Goal: Task Accomplishment & Management: Use online tool/utility

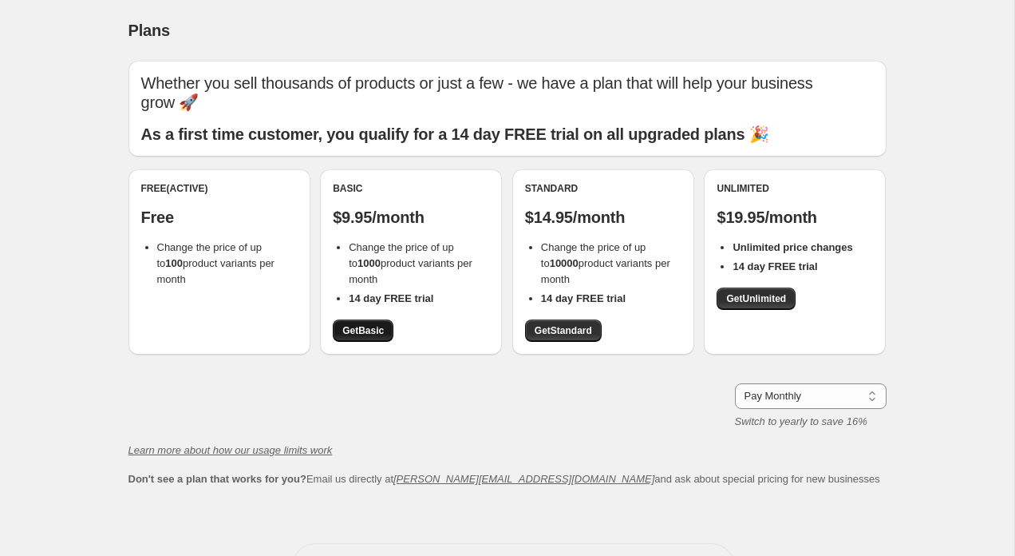
click at [364, 324] on span "Get Basic" at bounding box center [363, 330] width 42 height 13
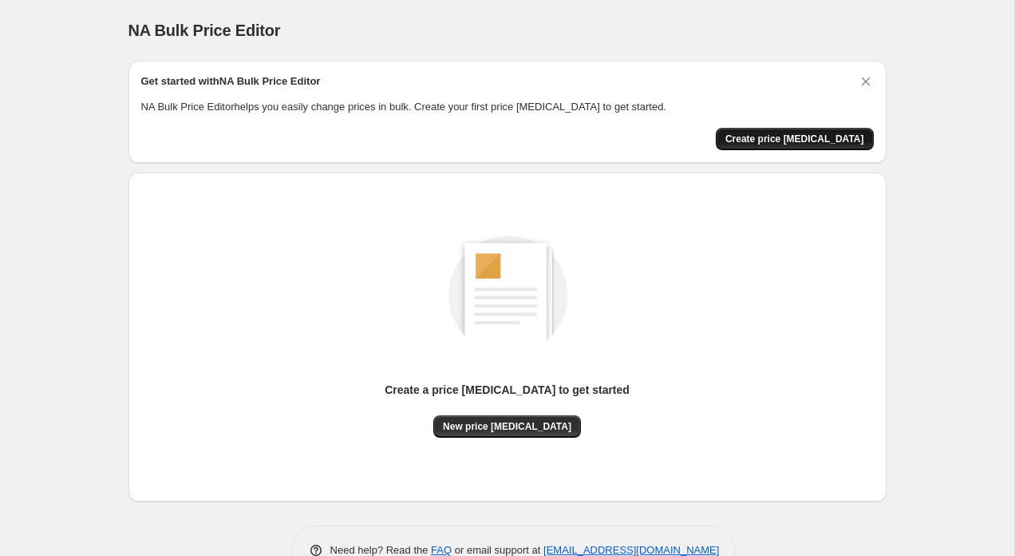
click at [814, 138] on span "Create price change job" at bounding box center [795, 138] width 139 height 13
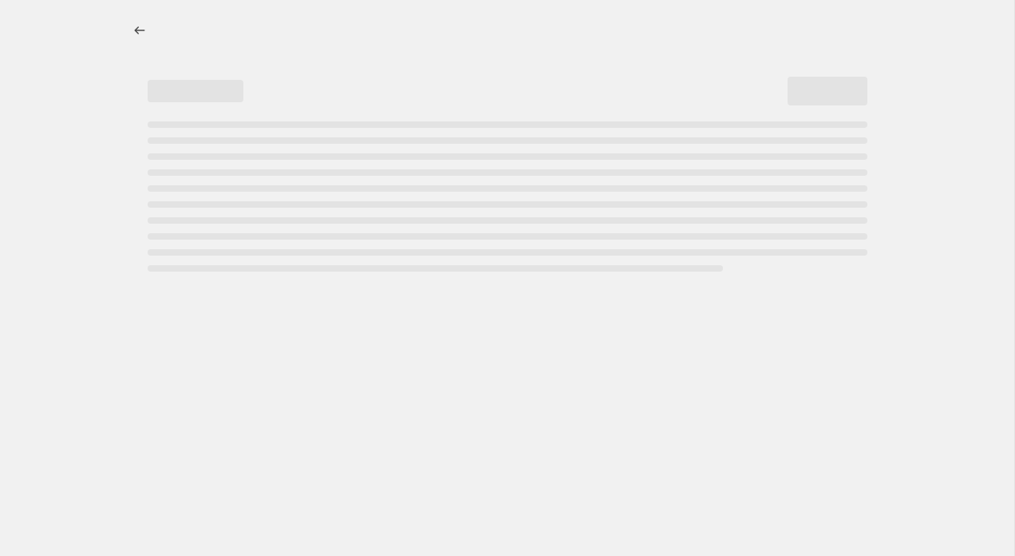
select select "percentage"
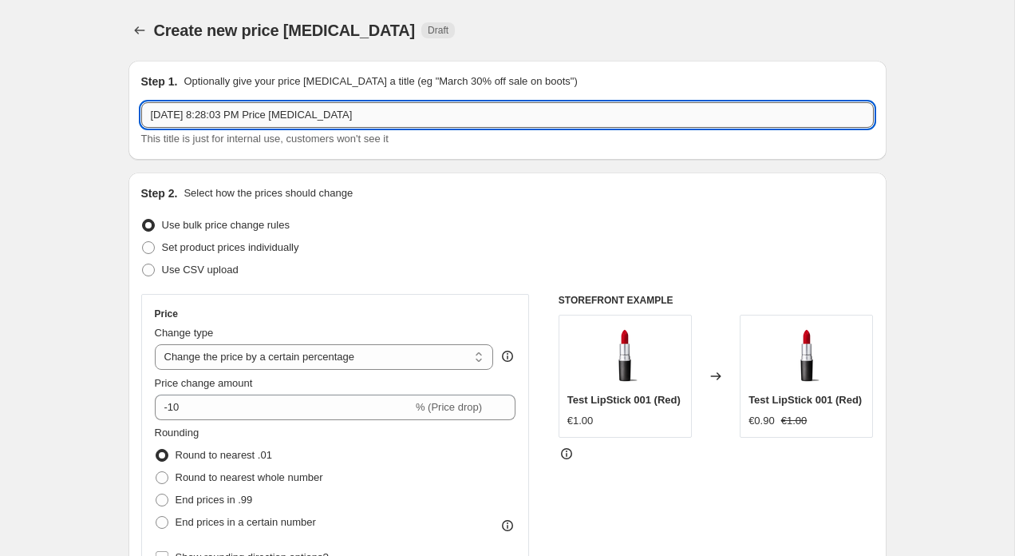
click at [772, 113] on input "[DATE] 8:28:03 PM Price [MEDICAL_DATA]" at bounding box center [507, 115] width 733 height 26
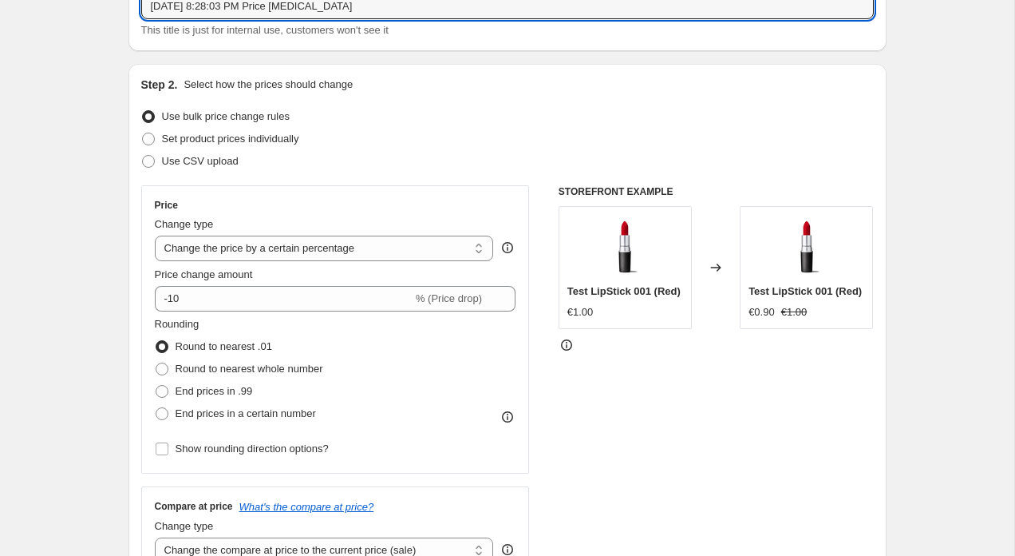
scroll to position [119, 0]
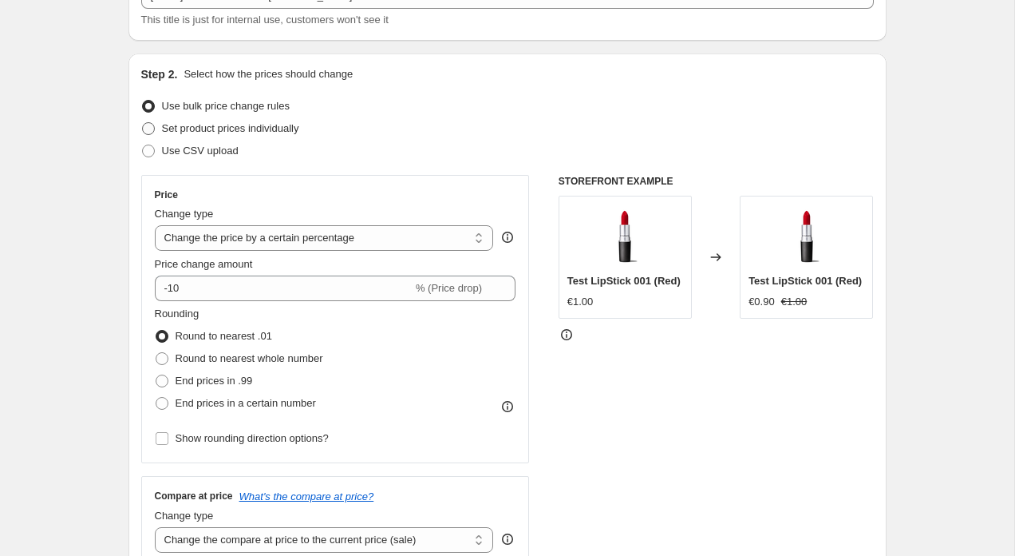
click at [286, 133] on span "Set product prices individually" at bounding box center [230, 128] width 137 height 12
click at [143, 123] on input "Set product prices individually" at bounding box center [142, 122] width 1 height 1
radio input "true"
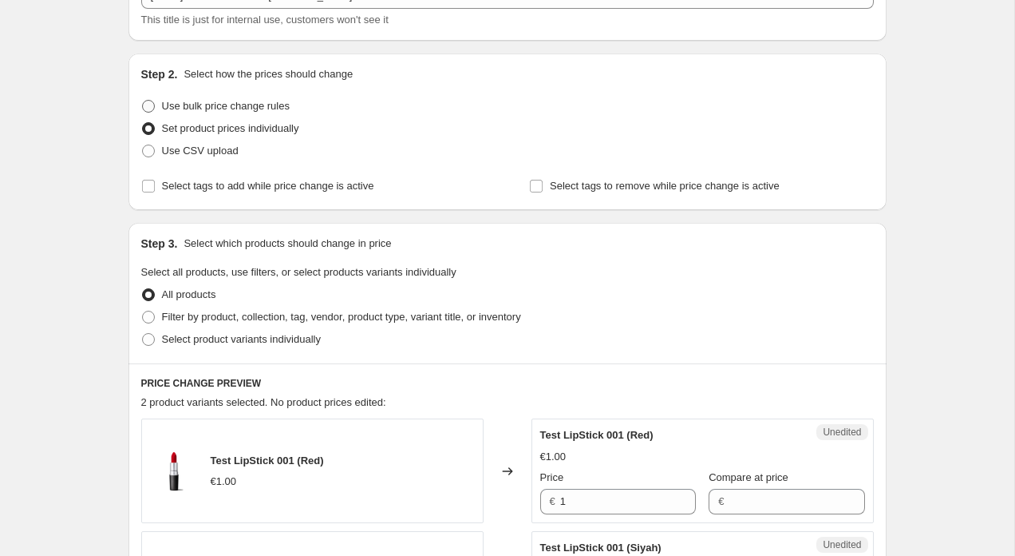
click at [277, 110] on span "Use bulk price change rules" at bounding box center [226, 106] width 128 height 12
click at [143, 101] on input "Use bulk price change rules" at bounding box center [142, 100] width 1 height 1
radio input "true"
select select "percentage"
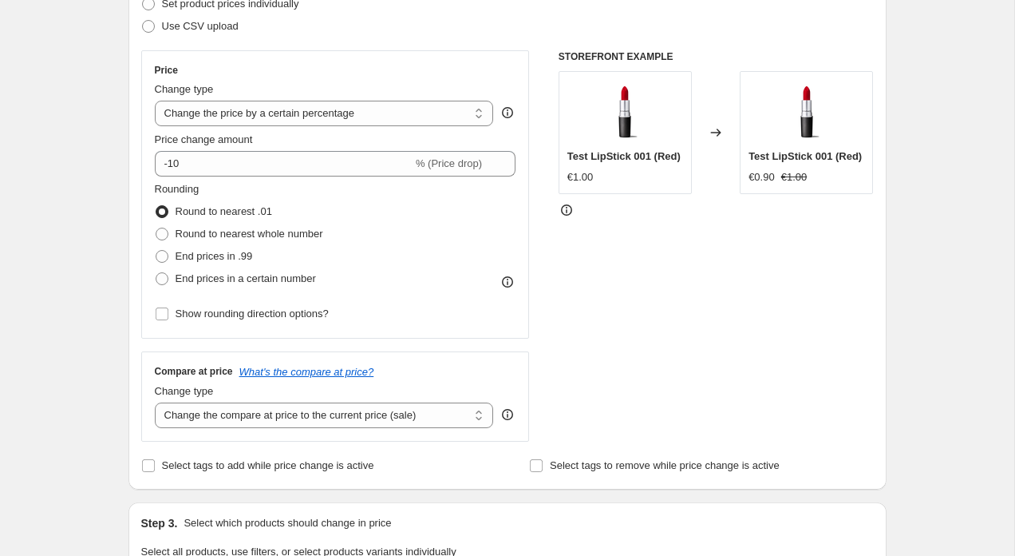
scroll to position [262, 0]
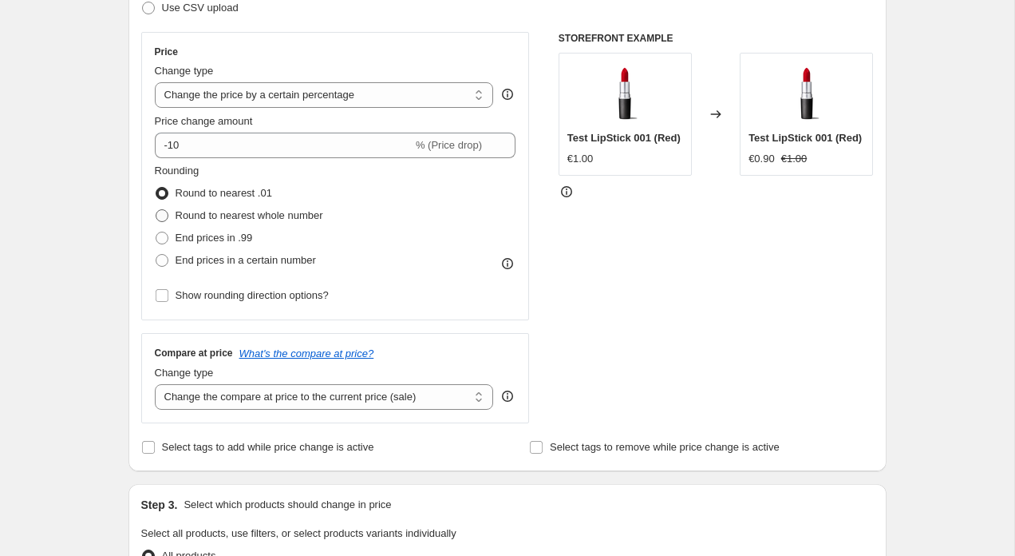
click at [316, 216] on span "Round to nearest whole number" at bounding box center [250, 215] width 148 height 12
click at [156, 210] on input "Round to nearest whole number" at bounding box center [156, 209] width 1 height 1
radio input "true"
click at [247, 232] on span "End prices in .99" at bounding box center [214, 237] width 77 height 12
click at [156, 232] on input "End prices in .99" at bounding box center [156, 231] width 1 height 1
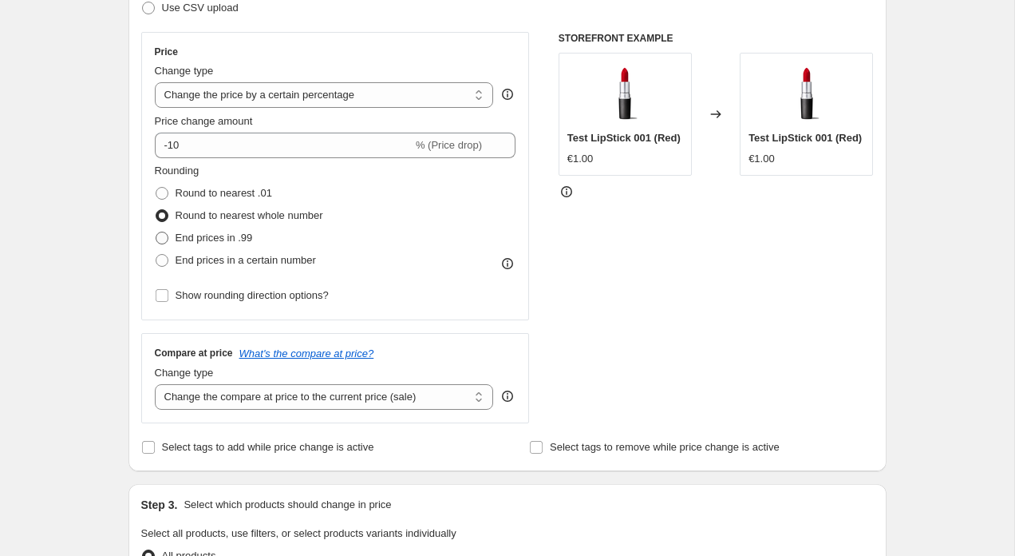
radio input "true"
click at [259, 255] on span "End prices in a certain number" at bounding box center [246, 260] width 140 height 12
click at [156, 255] on input "End prices in a certain number" at bounding box center [156, 254] width 1 height 1
radio input "true"
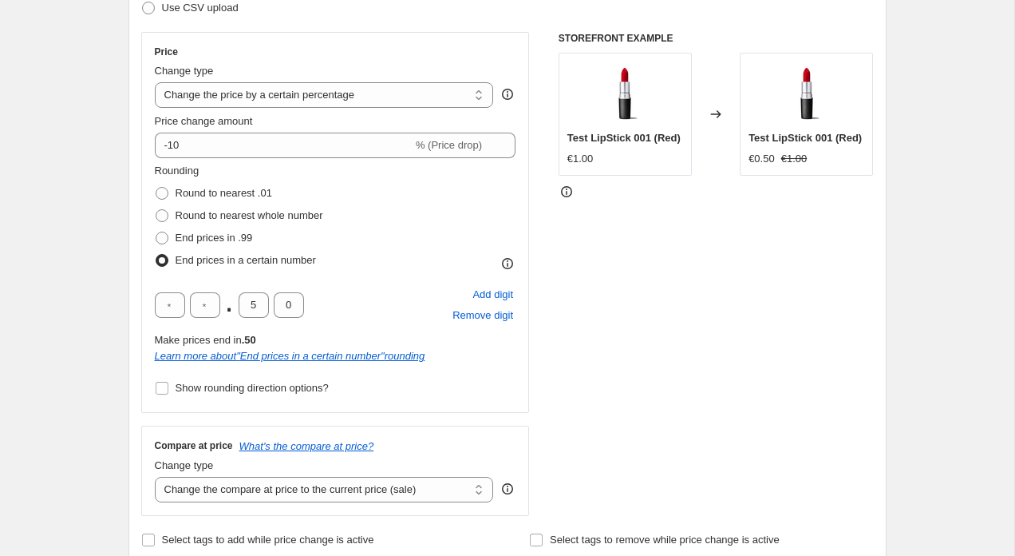
scroll to position [279, 0]
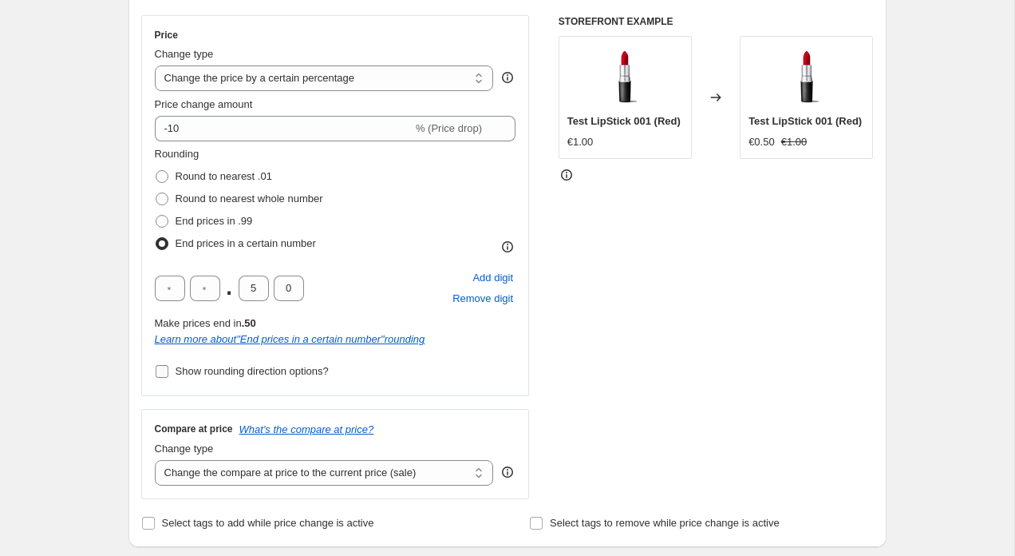
click at [269, 368] on span "Show rounding direction options?" at bounding box center [252, 371] width 153 height 12
click at [168, 368] on input "Show rounding direction options?" at bounding box center [162, 371] width 13 height 13
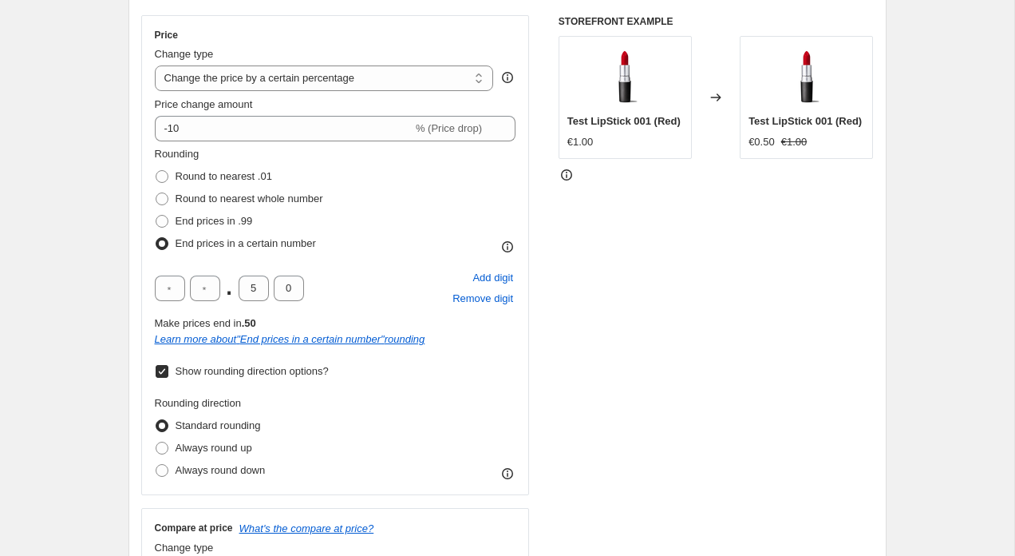
click at [269, 368] on span "Show rounding direction options?" at bounding box center [252, 371] width 153 height 12
click at [168, 368] on input "Show rounding direction options?" at bounding box center [162, 371] width 13 height 13
checkbox input "false"
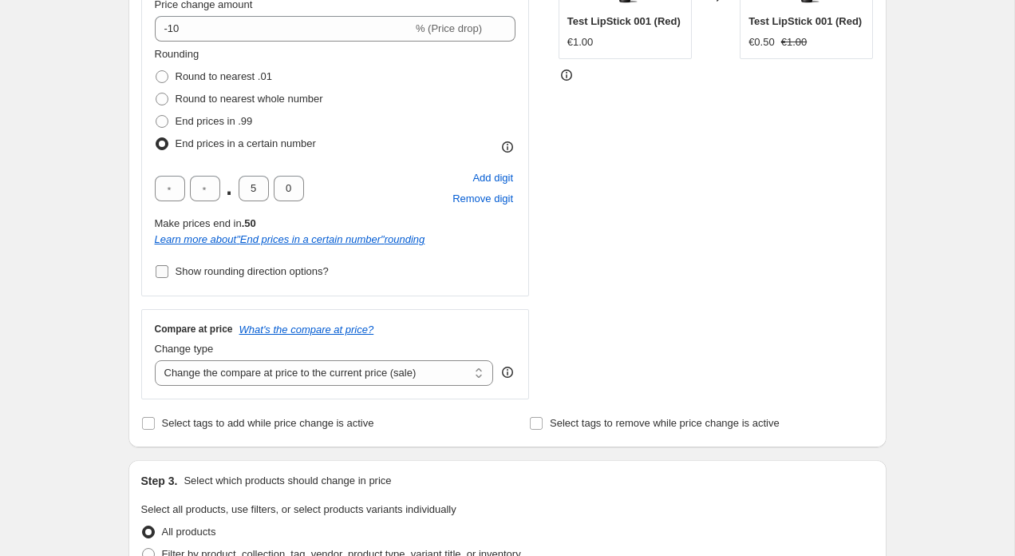
scroll to position [447, 0]
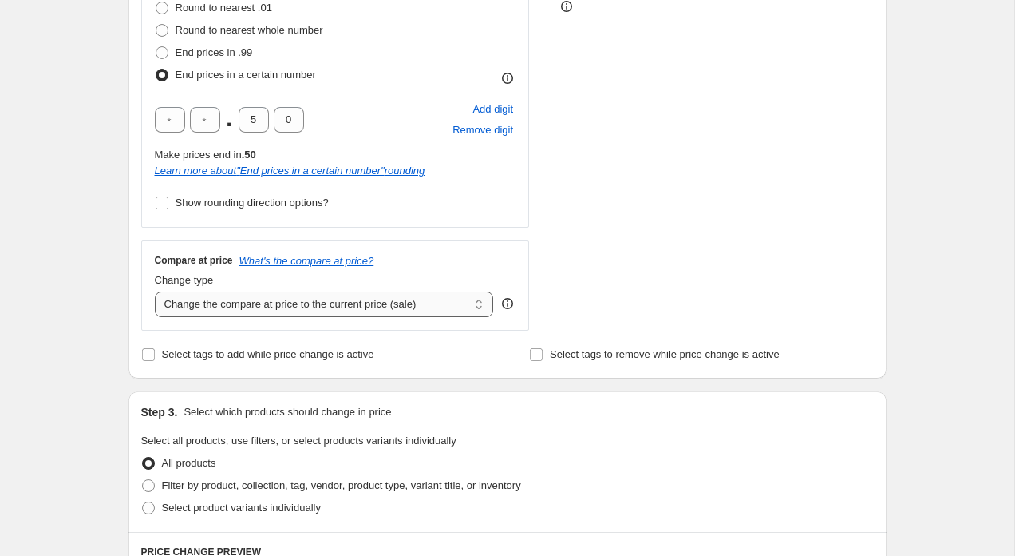
click at [275, 310] on select "Change the compare at price to the current price (sale) Change the compare at p…" at bounding box center [324, 304] width 339 height 26
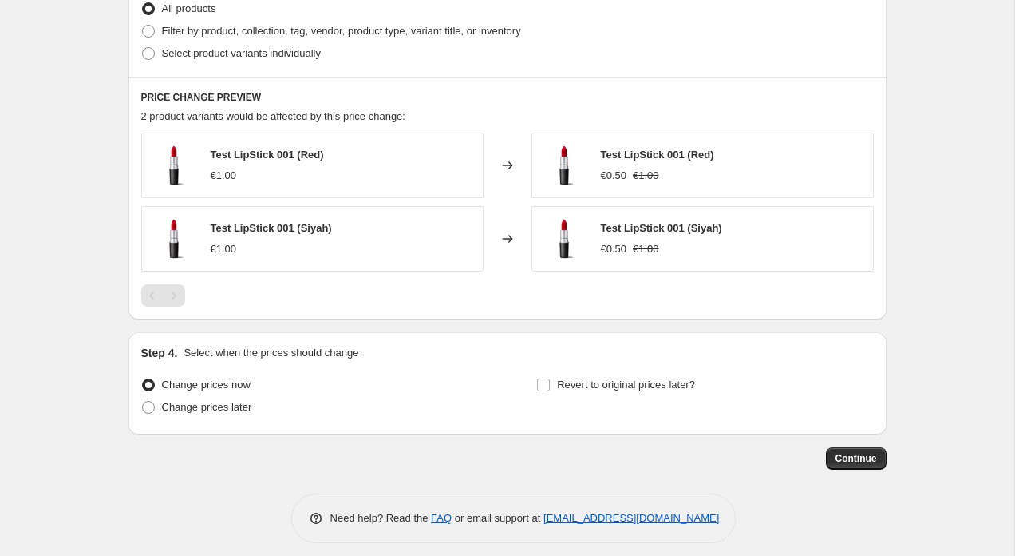
scroll to position [912, 0]
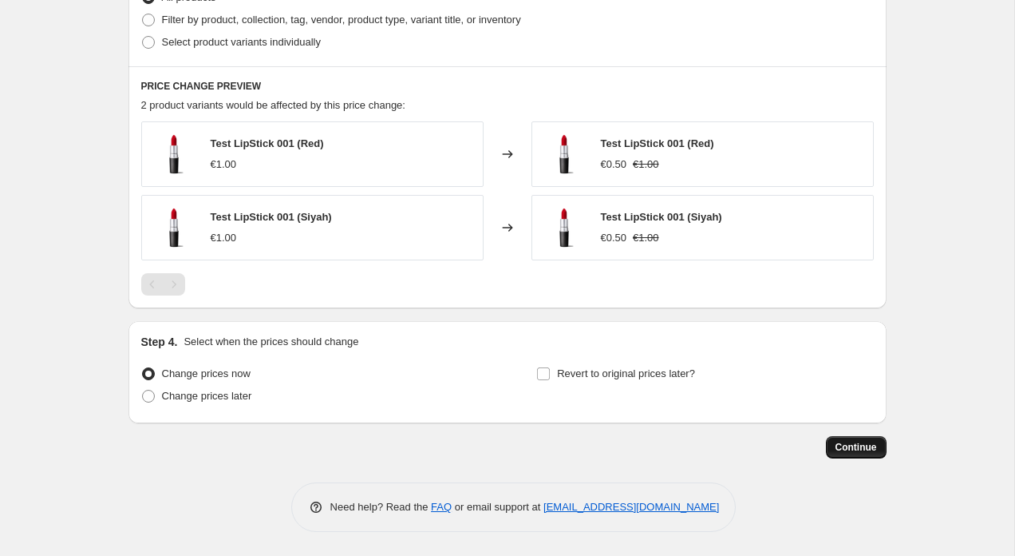
click at [857, 457] on button "Continue" at bounding box center [856, 447] width 61 height 22
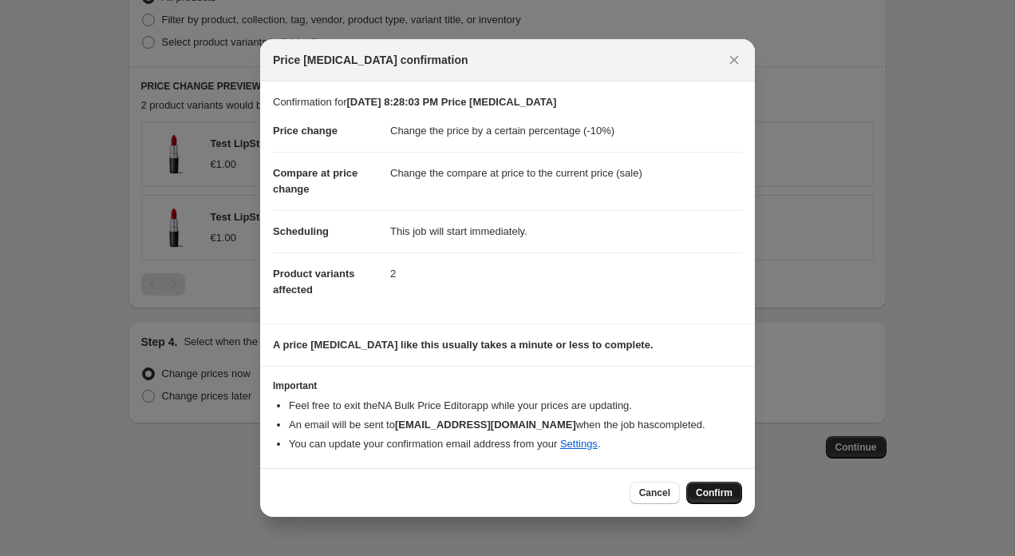
click at [713, 482] on button "Confirm" at bounding box center [714, 492] width 56 height 22
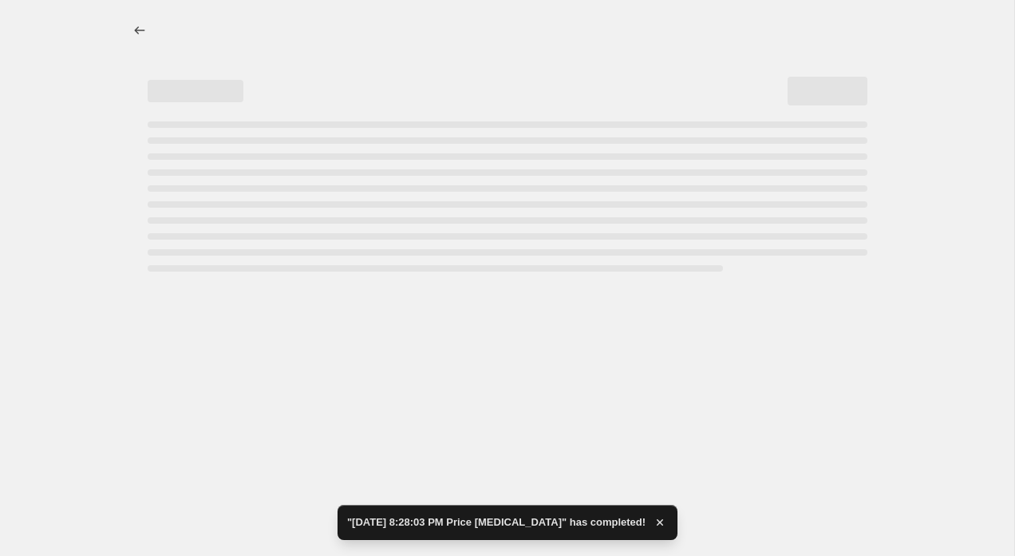
select select "percentage"
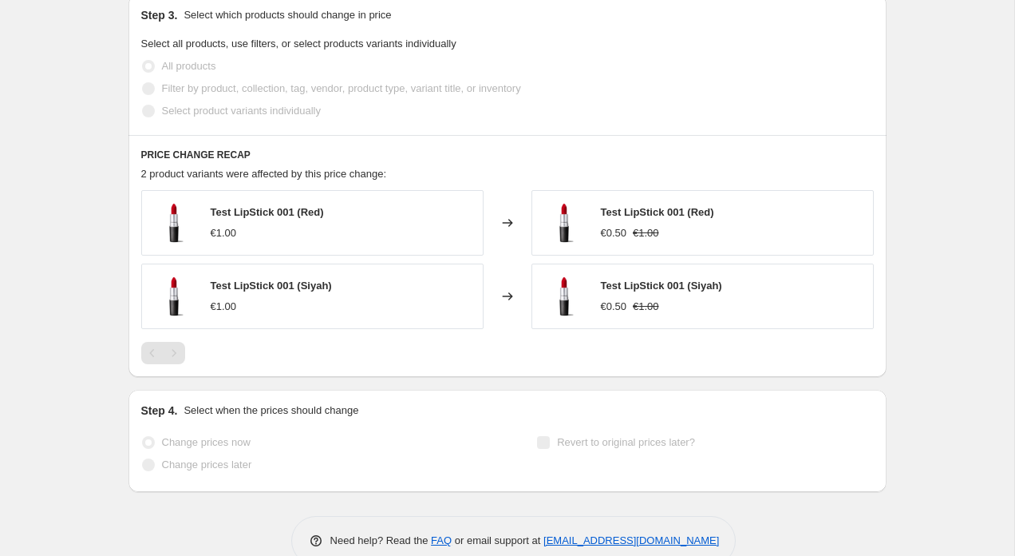
scroll to position [1029, 0]
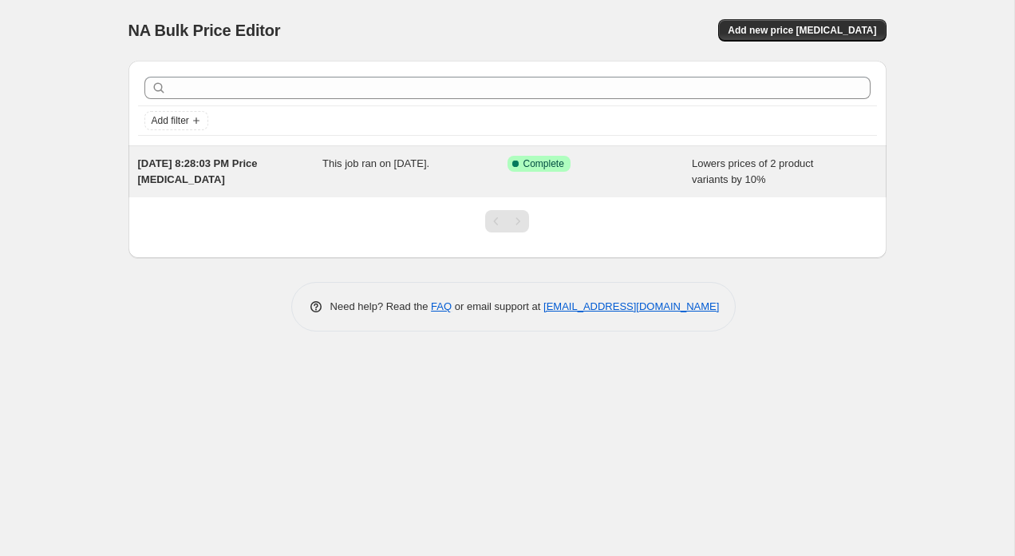
click at [411, 173] on div "This job ran on September 4, 2025." at bounding box center [414, 172] width 185 height 32
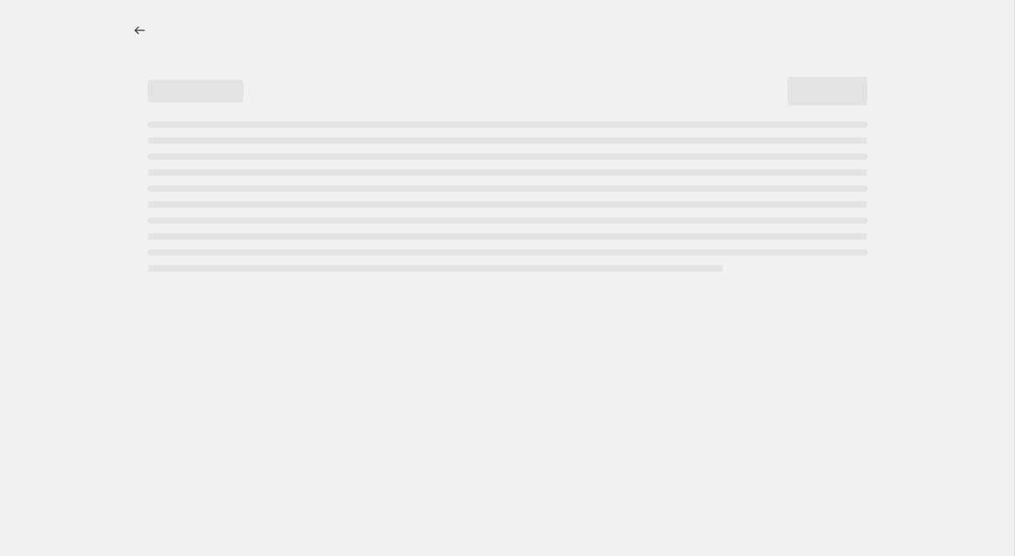
select select "percentage"
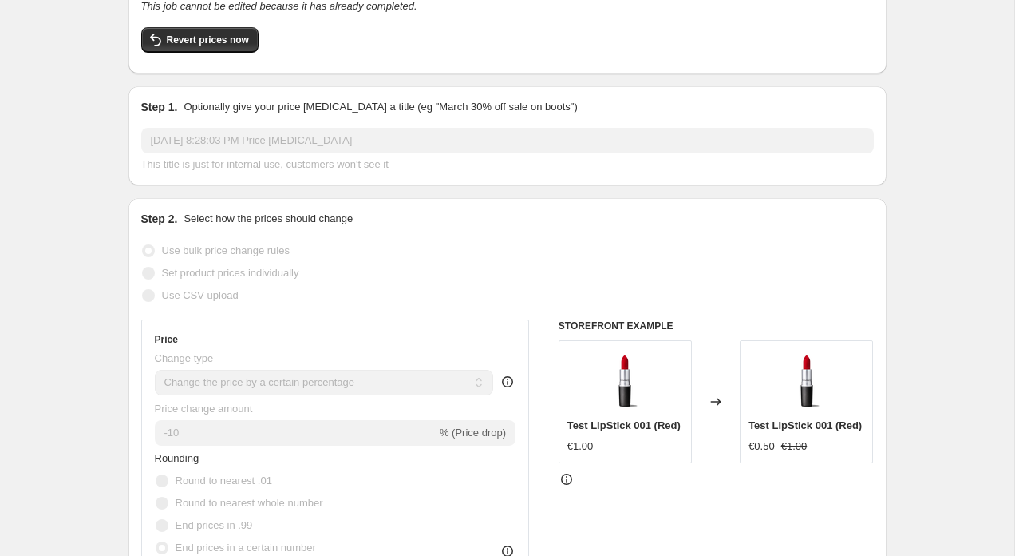
scroll to position [20, 0]
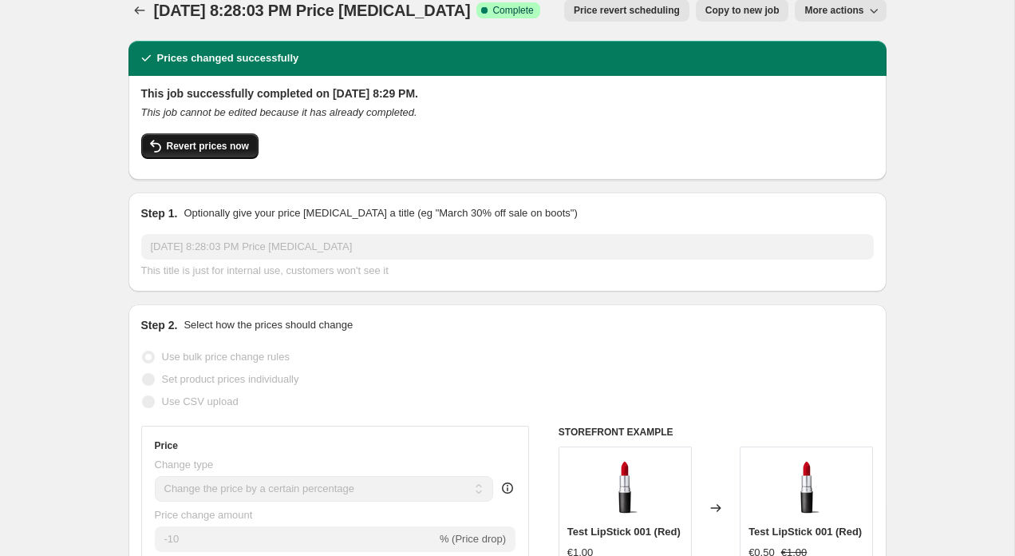
click at [216, 148] on span "Revert prices now" at bounding box center [208, 146] width 82 height 13
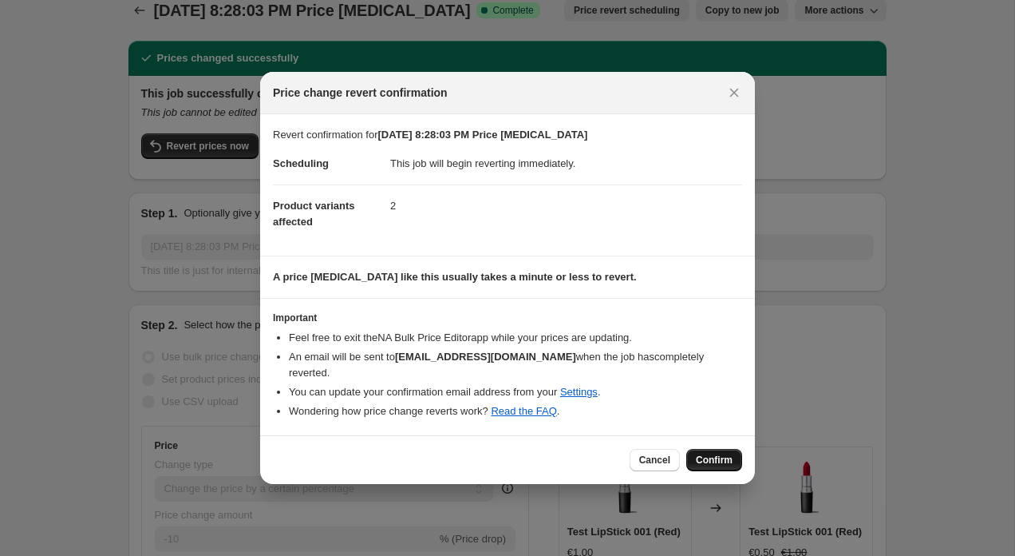
click at [718, 453] on span "Confirm" at bounding box center [714, 459] width 37 height 13
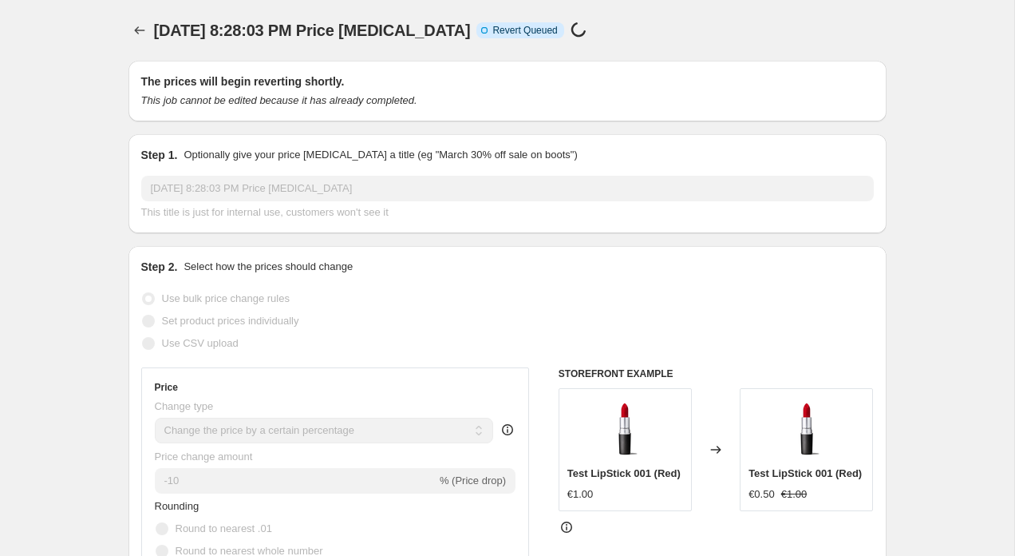
select select "percentage"
